Goal: Entertainment & Leisure: Consume media (video, audio)

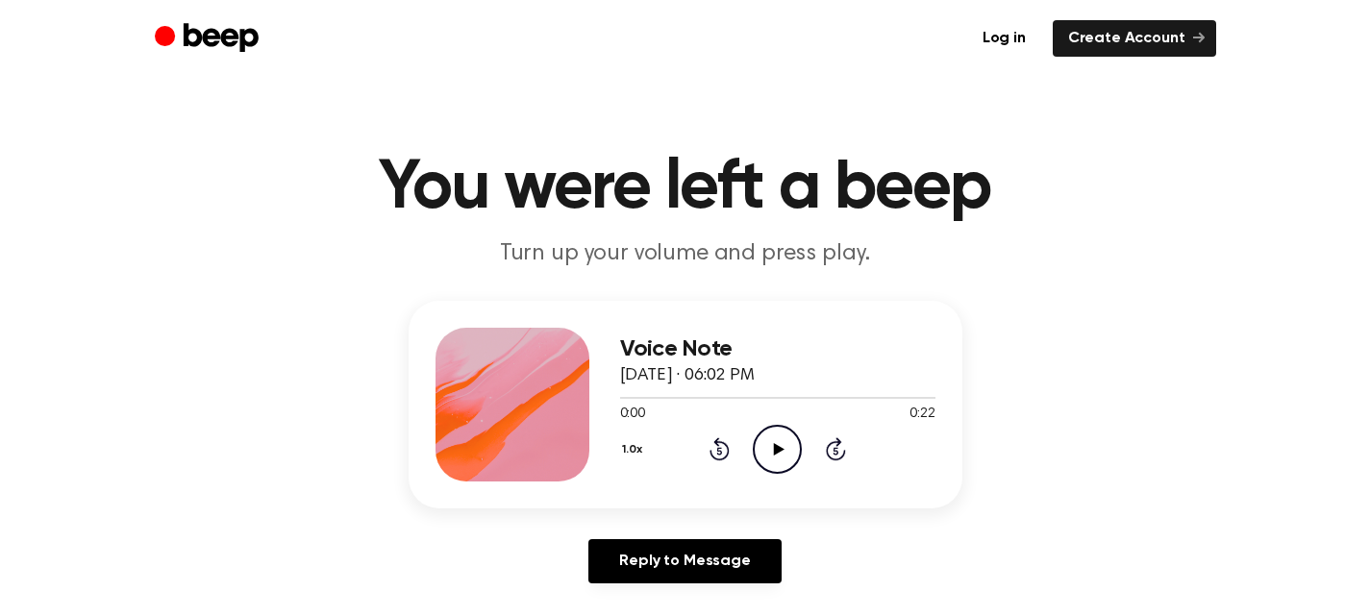
click at [785, 450] on icon "Play Audio" at bounding box center [777, 449] width 49 height 49
click at [776, 453] on icon at bounding box center [779, 449] width 11 height 13
click at [791, 389] on div at bounding box center [777, 396] width 315 height 15
click at [765, 445] on icon "Play Audio" at bounding box center [777, 449] width 49 height 49
click at [783, 448] on icon "Pause Audio" at bounding box center [777, 449] width 49 height 49
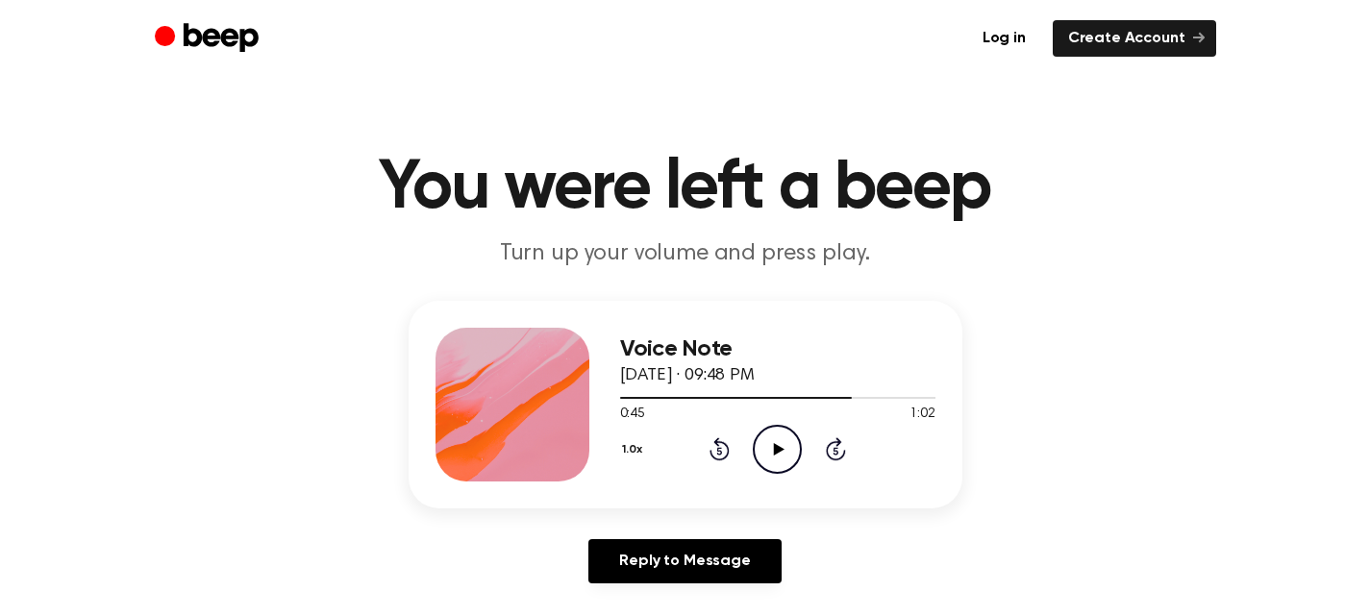
click at [787, 441] on icon "Play Audio" at bounding box center [777, 449] width 49 height 49
click at [675, 456] on icon "Play Audio" at bounding box center [777, 449] width 49 height 49
click at [675, 452] on icon "Pause Audio" at bounding box center [777, 449] width 49 height 49
click at [675, 440] on icon "Play Audio" at bounding box center [777, 449] width 49 height 49
click at [675, 442] on icon "Pause Audio" at bounding box center [777, 449] width 49 height 49
